Goal: Information Seeking & Learning: Check status

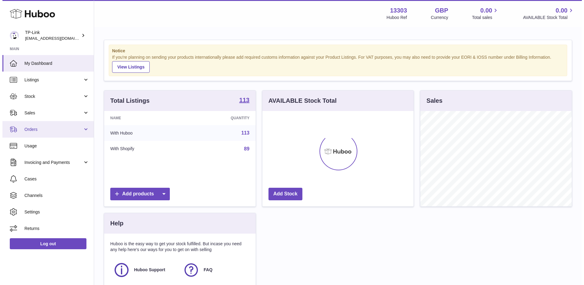
scroll to position [95, 151]
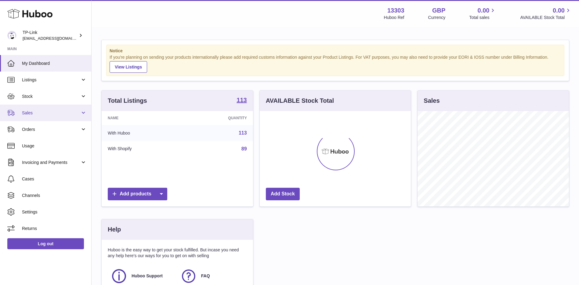
click at [23, 113] on span "Sales" at bounding box center [51, 113] width 58 height 6
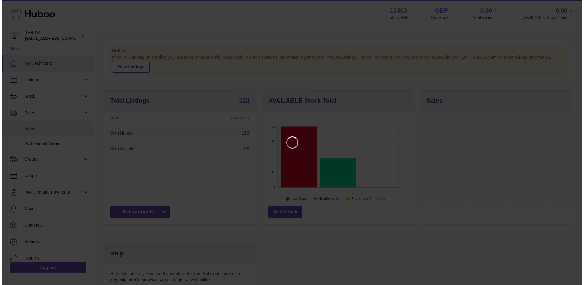
scroll to position [95, 153]
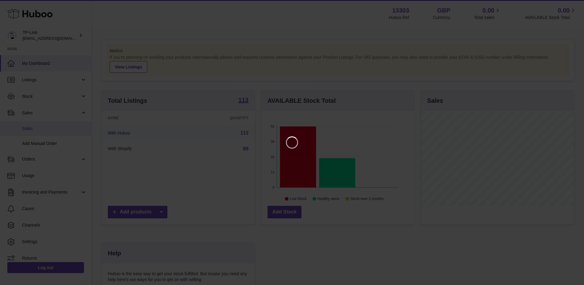
click at [41, 131] on span "Sales" at bounding box center [54, 129] width 65 height 6
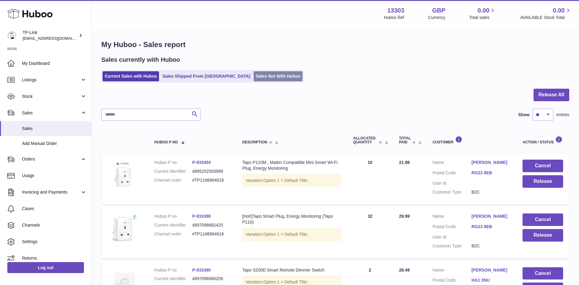
click at [254, 77] on link "Sales Not With Huboo" at bounding box center [278, 76] width 49 height 10
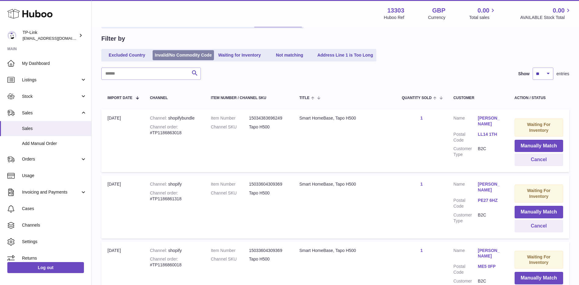
scroll to position [31, 0]
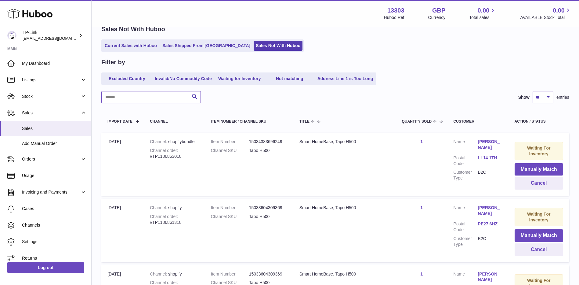
click at [165, 97] on input "text" at bounding box center [151, 97] width 100 height 12
paste input "**********"
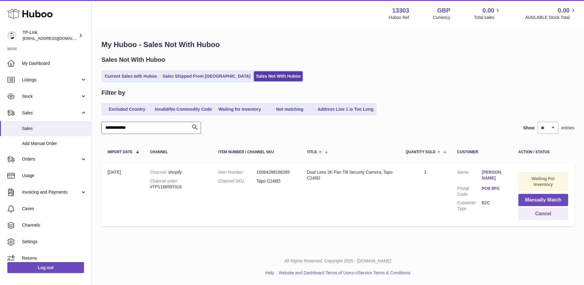
type input "**********"
click at [533, 212] on button "Cancel" at bounding box center [543, 213] width 50 height 13
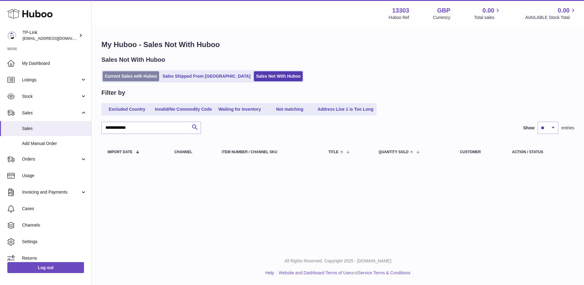
click at [141, 76] on link "Current Sales with Huboo" at bounding box center [131, 76] width 57 height 10
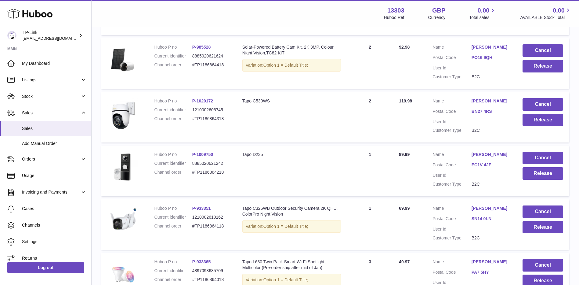
scroll to position [469, 0]
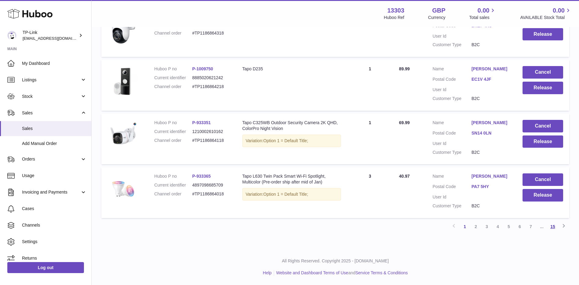
click at [550, 227] on link "15" at bounding box center [553, 226] width 11 height 11
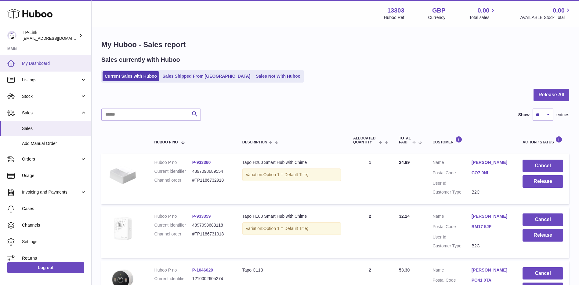
click at [42, 68] on link "My Dashboard" at bounding box center [45, 63] width 91 height 16
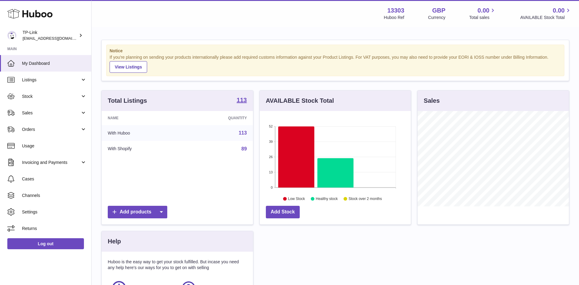
scroll to position [95, 151]
click at [65, 115] on span "Sales" at bounding box center [51, 113] width 58 height 6
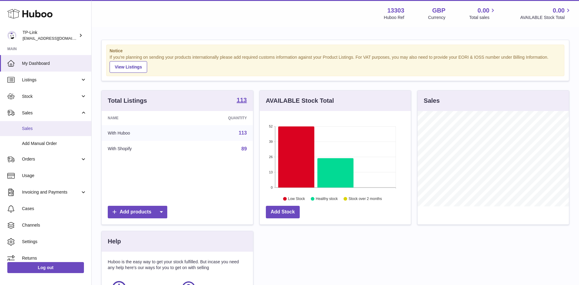
click at [54, 128] on span "Sales" at bounding box center [54, 129] width 65 height 6
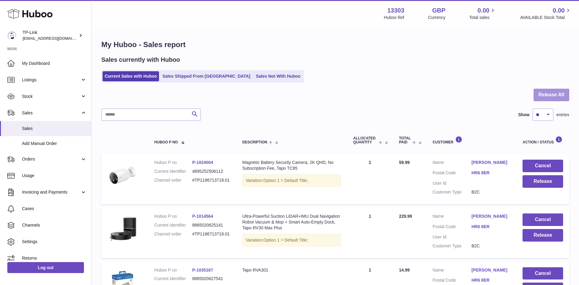
click at [555, 94] on button "Release All" at bounding box center [552, 95] width 36 height 13
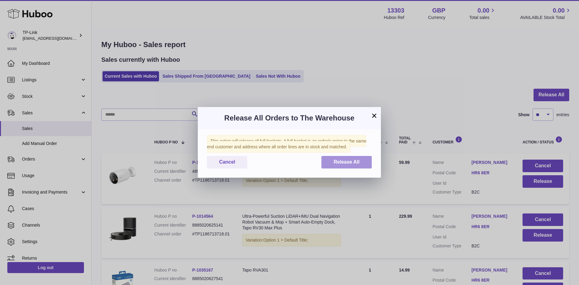
click at [348, 163] on span "Release All" at bounding box center [347, 161] width 26 height 5
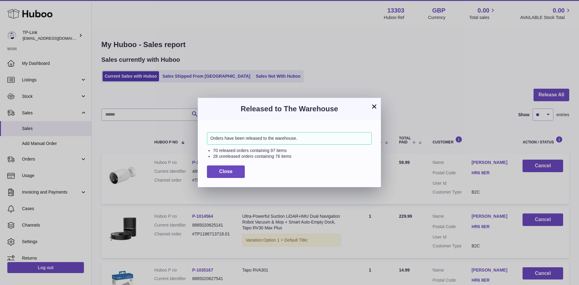
click at [372, 107] on button "×" at bounding box center [374, 106] width 7 height 7
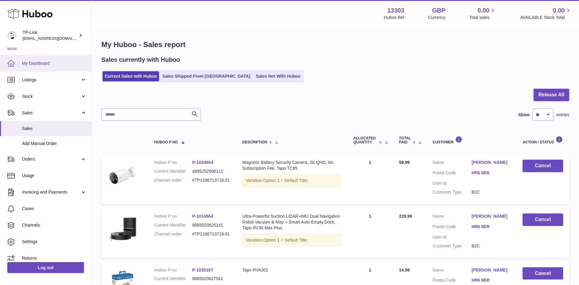
click at [51, 60] on link "My Dashboard" at bounding box center [45, 63] width 91 height 16
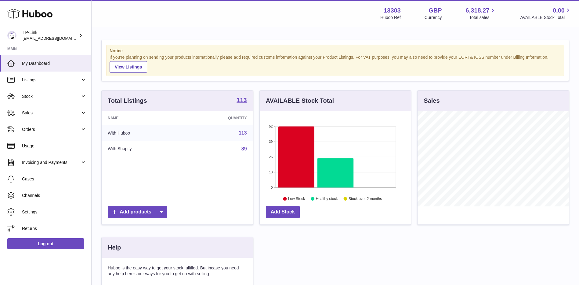
scroll to position [95, 153]
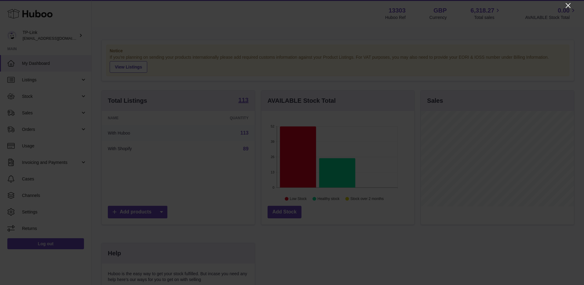
click at [569, 7] on icon "Close" at bounding box center [567, 5] width 7 height 7
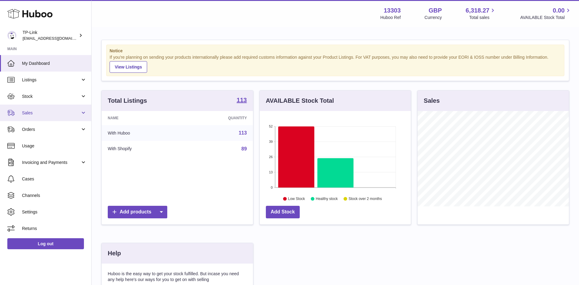
click at [41, 120] on link "Sales" at bounding box center [45, 112] width 91 height 16
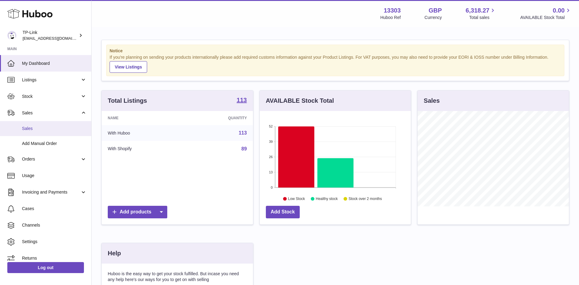
click at [35, 133] on link "Sales" at bounding box center [45, 128] width 91 height 15
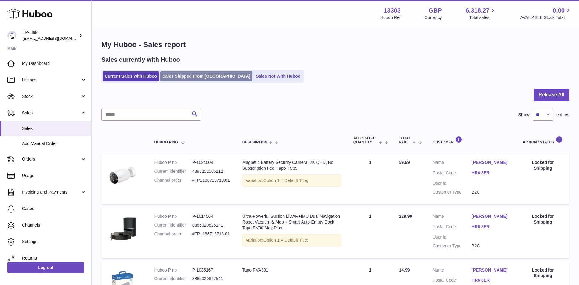
click at [200, 76] on link "Sales Shipped From Huboo" at bounding box center [206, 76] width 92 height 10
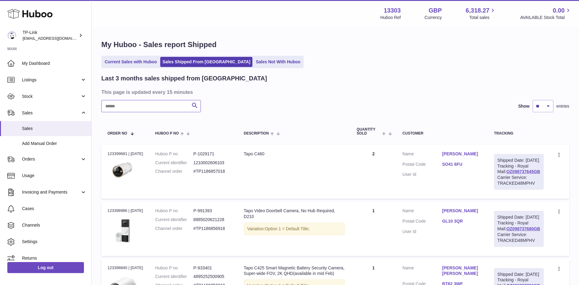
click at [157, 111] on input "text" at bounding box center [151, 106] width 100 height 12
paste input "**********"
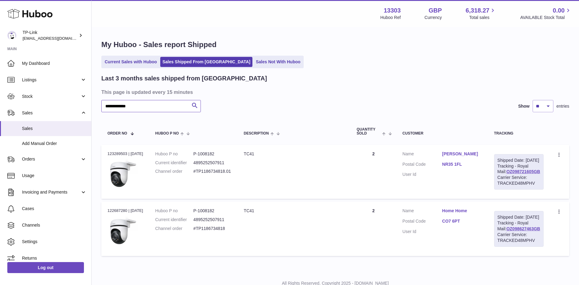
scroll to position [45, 0]
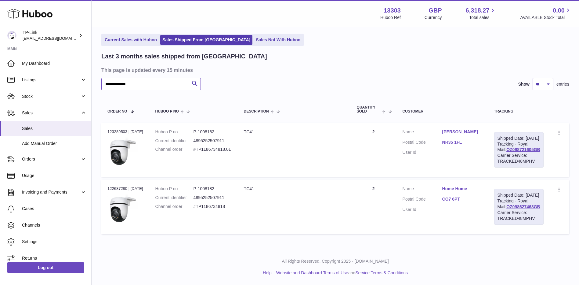
type input "**********"
drag, startPoint x: 539, startPoint y: 138, endPoint x: 501, endPoint y: 139, distance: 38.5
click at [501, 139] on div "Shipped Date: 22nd Aug 2025 Tracking - Royal Mail: OZ098721605GB Carrier Servic…" at bounding box center [519, 149] width 49 height 35
copy link "OZ098721605GB"
click at [520, 147] on link "OZ098721605GB" at bounding box center [524, 149] width 34 height 5
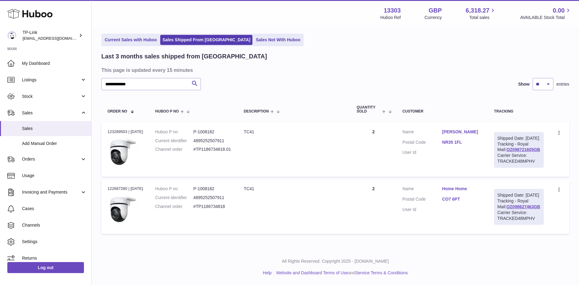
click at [460, 139] on link "NR35 1FL" at bounding box center [463, 142] width 40 height 6
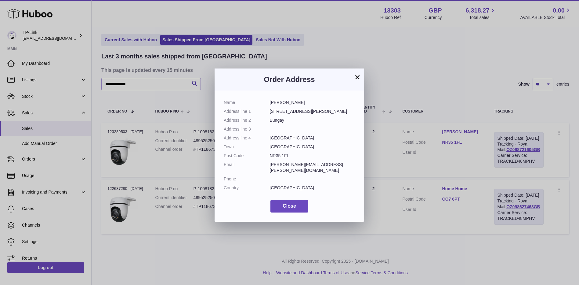
scroll to position [34, 0]
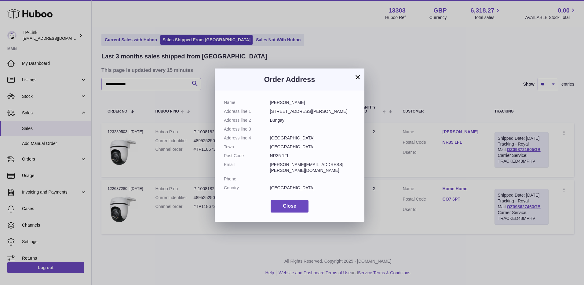
click at [359, 74] on button "×" at bounding box center [357, 76] width 7 height 7
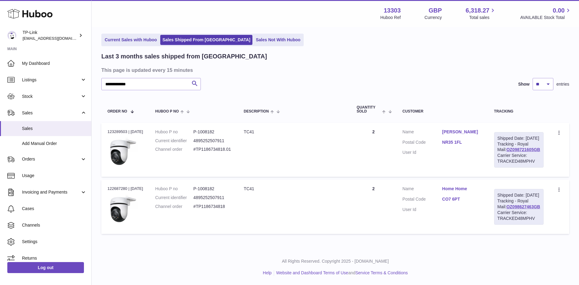
click at [449, 139] on link "NR35 1FL" at bounding box center [463, 142] width 40 height 6
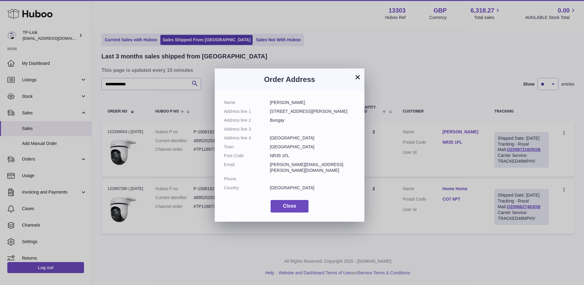
click at [358, 78] on button "×" at bounding box center [357, 76] width 7 height 7
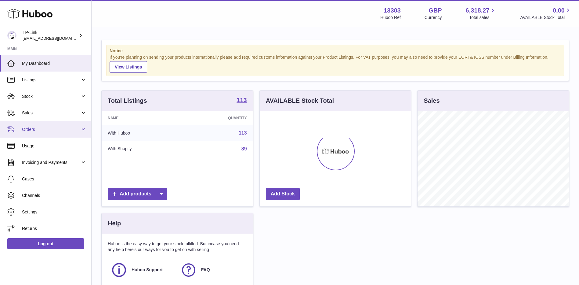
scroll to position [95, 151]
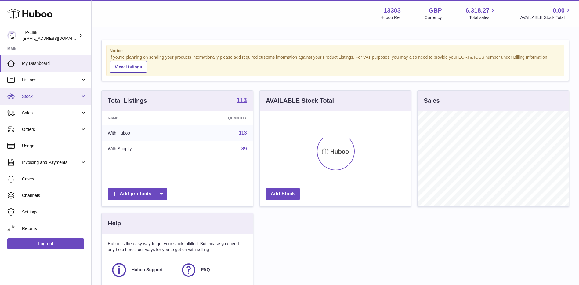
click at [42, 98] on span "Stock" at bounding box center [51, 96] width 58 height 6
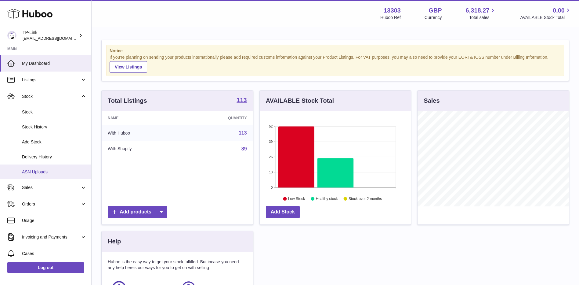
click at [38, 169] on span "ASN Uploads" at bounding box center [54, 172] width 65 height 6
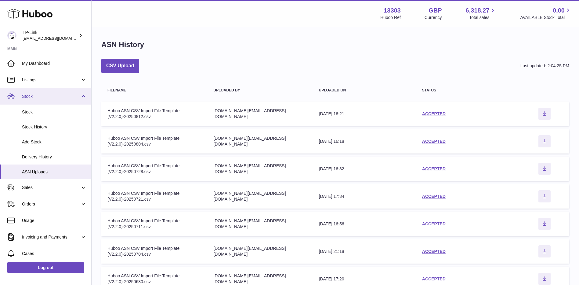
click at [43, 98] on span "Stock" at bounding box center [51, 96] width 58 height 6
